Goal: Task Accomplishment & Management: Manage account settings

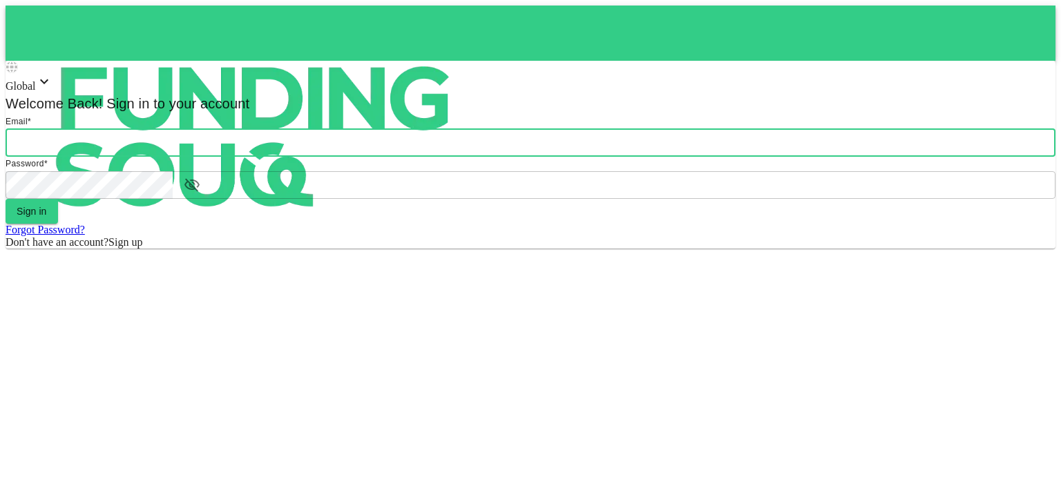
click at [488, 157] on input "email" at bounding box center [531, 143] width 1050 height 28
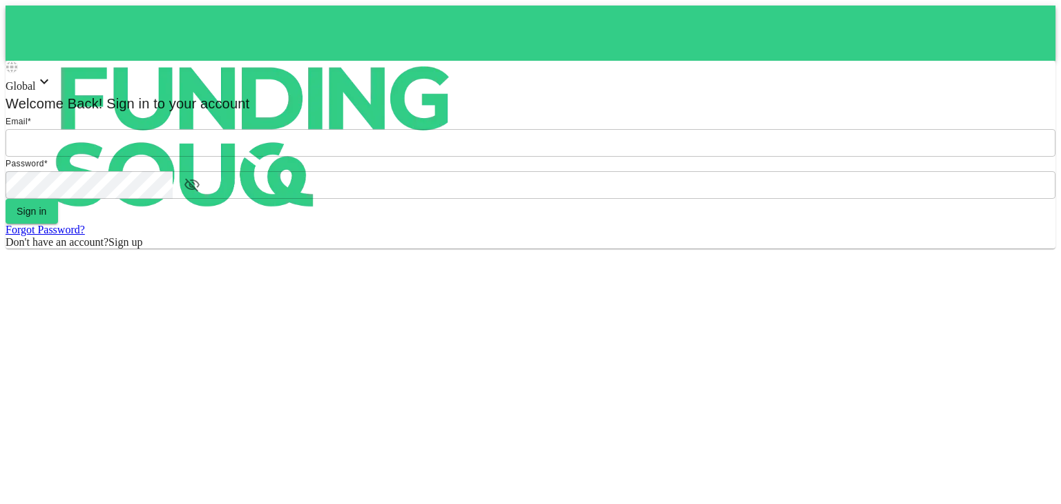
type input "[PERSON_NAME][EMAIL_ADDRESS][DOMAIN_NAME]"
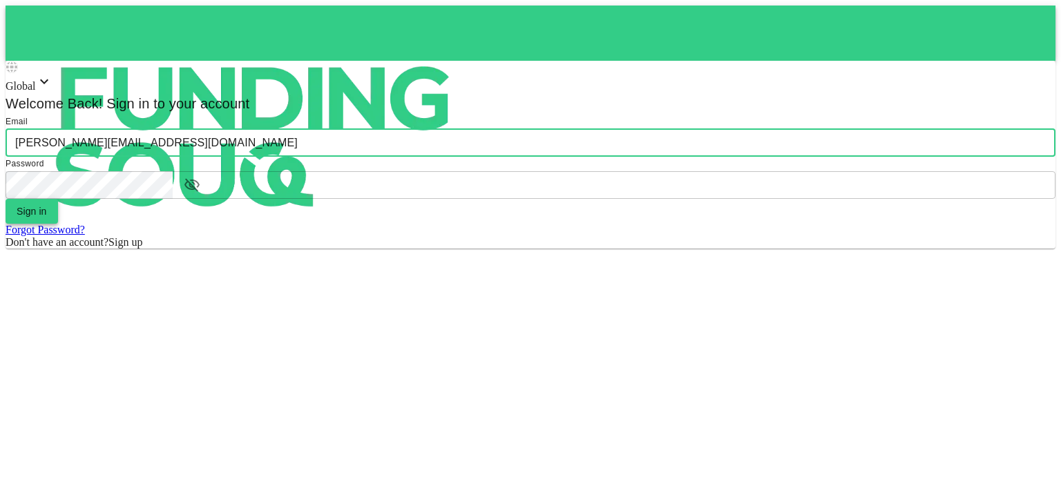
click at [58, 224] on button "Sign in" at bounding box center [32, 211] width 52 height 25
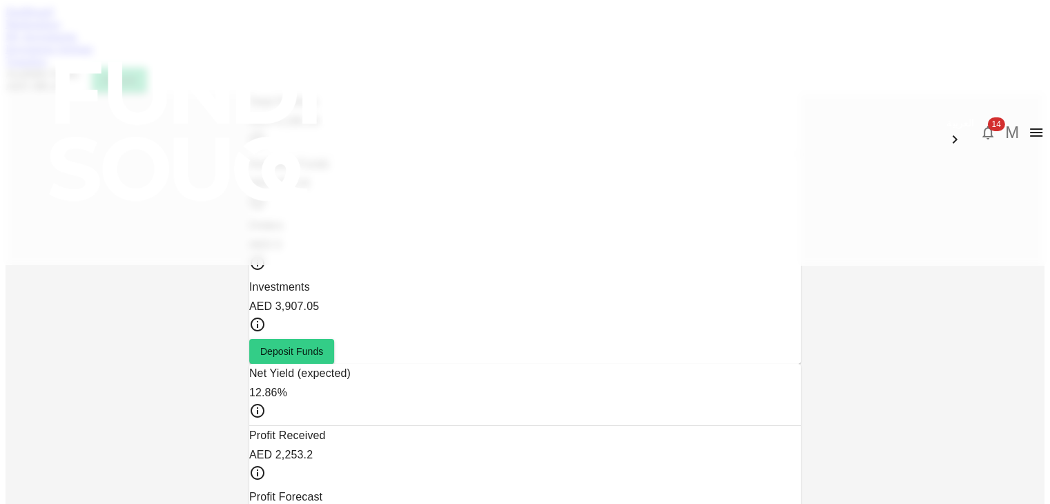
click at [980, 124] on icon "button" at bounding box center [988, 132] width 17 height 17
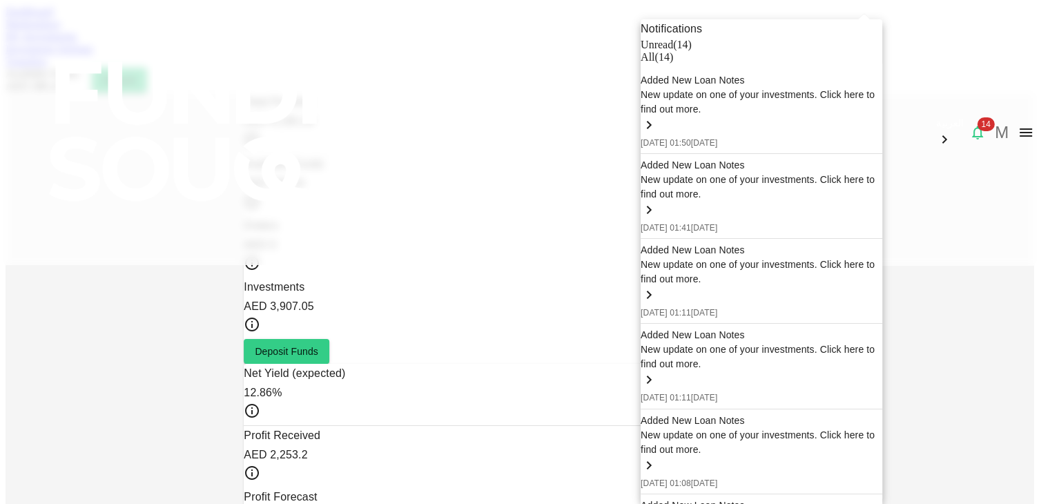
click at [867, 35] on div "Notifications" at bounding box center [762, 28] width 242 height 19
click at [337, 72] on div at bounding box center [525, 252] width 1050 height 504
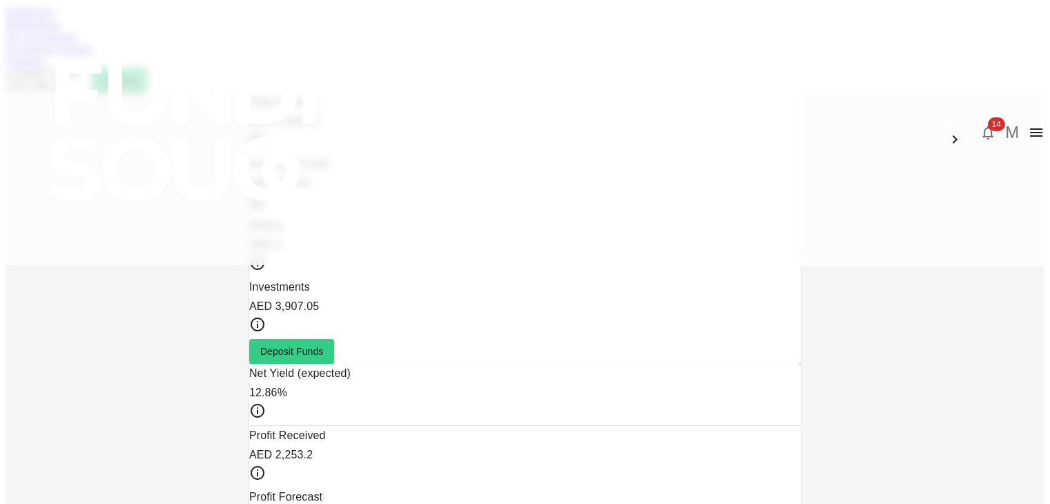
click at [77, 42] on link "My Investments" at bounding box center [42, 36] width 72 height 12
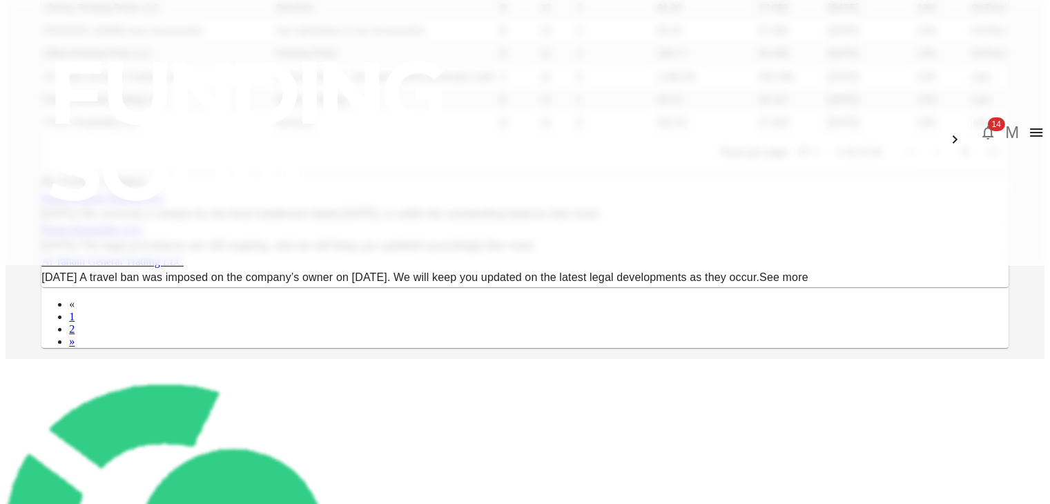
scroll to position [287, 0]
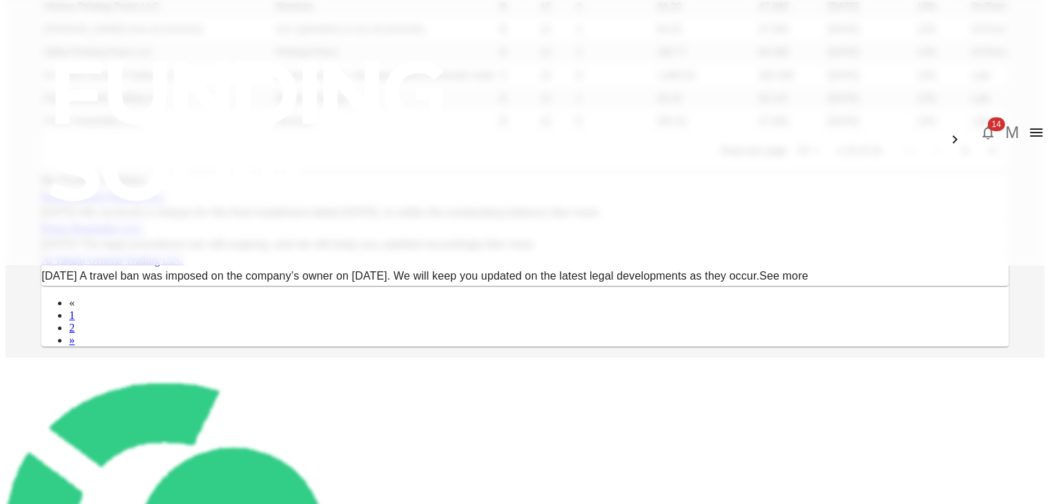
click at [726, 343] on body "العربية 14 M Dashboard Marketplace My Investments Investment Settings Transfers…" at bounding box center [525, 267] width 1039 height 1097
click at [716, 387] on li "25" at bounding box center [710, 389] width 41 height 25
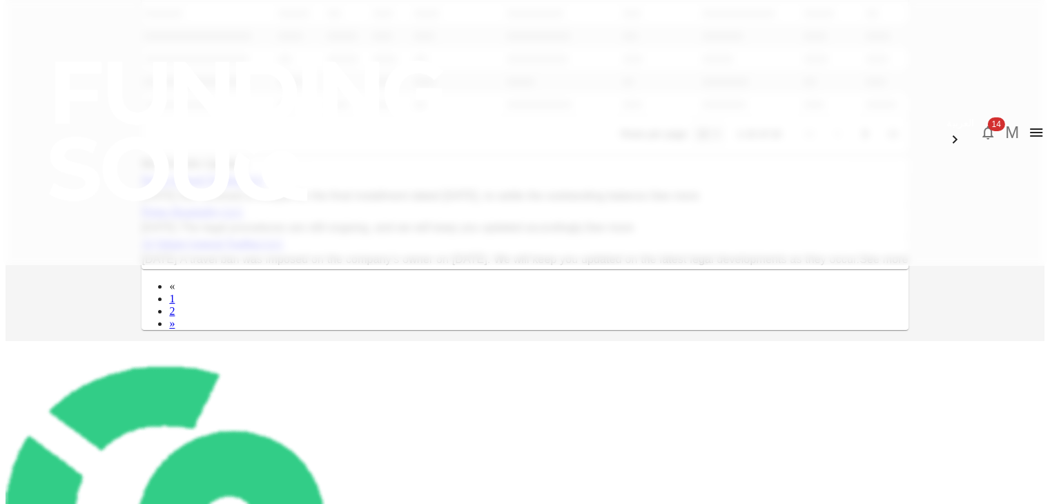
type input "25"
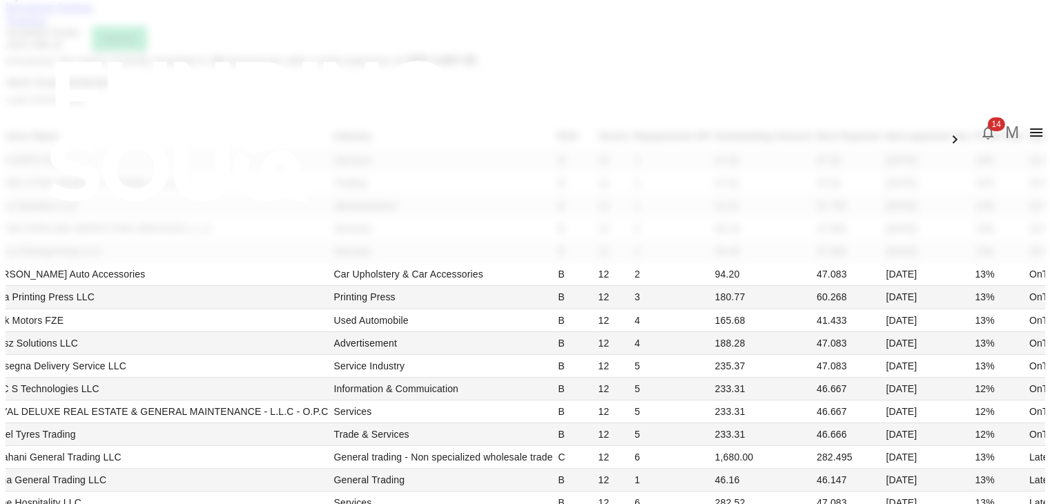
scroll to position [0, 0]
